Goal: Task Accomplishment & Management: Manage account settings

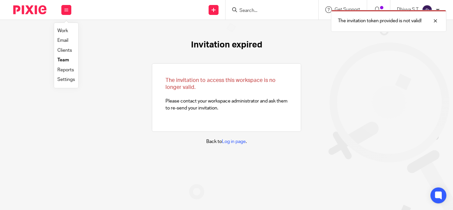
click at [66, 52] on link "Clients" at bounding box center [64, 50] width 15 height 5
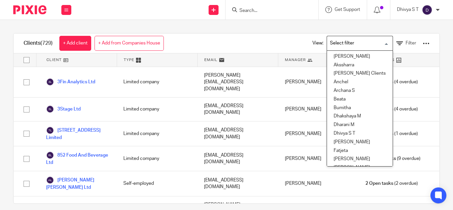
click at [351, 50] on div "Loading... [GEOGRAPHIC_DATA] [GEOGRAPHIC_DATA] [PERSON_NAME] Clients Anchel Arc…" at bounding box center [360, 43] width 66 height 15
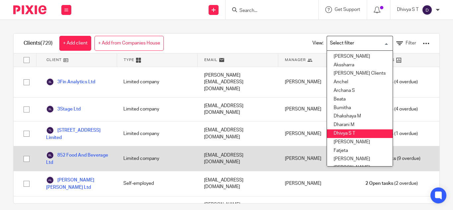
click at [352, 136] on li "Dhivya S T" at bounding box center [360, 133] width 66 height 9
click at [359, 146] on div "11 Open tasks (9 overdue)" at bounding box center [399, 158] width 81 height 25
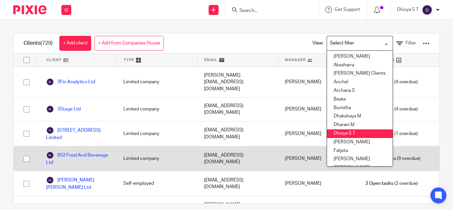
click at [359, 146] on div "11 Open tasks (9 overdue)" at bounding box center [399, 158] width 81 height 25
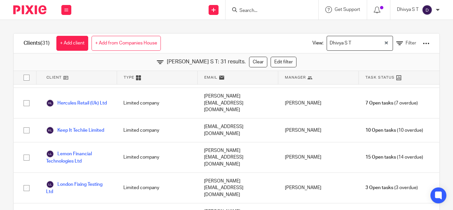
scroll to position [536, 0]
